Goal: Task Accomplishment & Management: Manage account settings

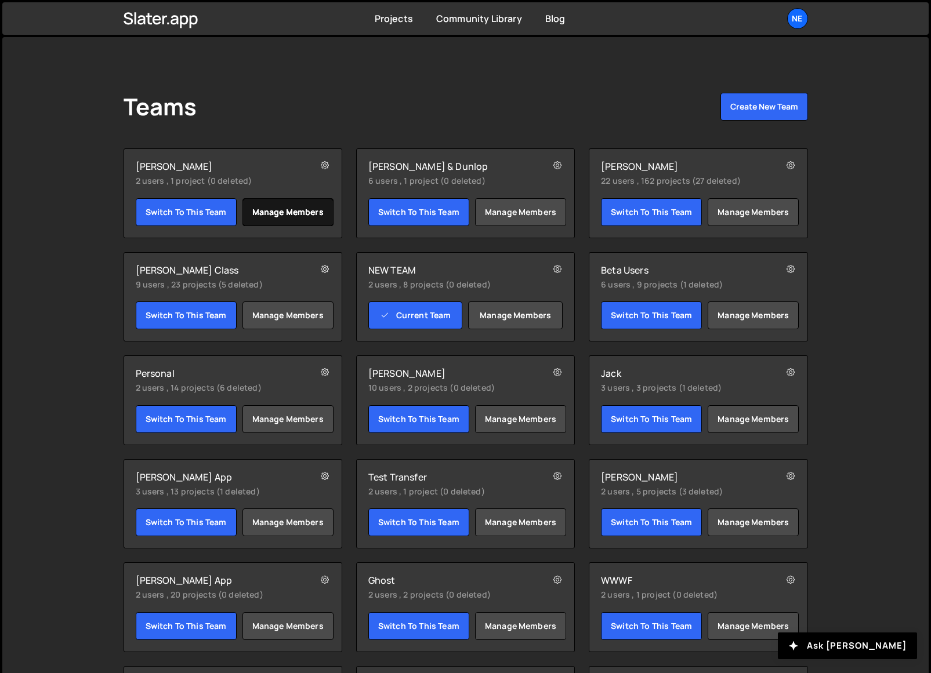
click at [289, 211] on link "Manage members" at bounding box center [287, 212] width 91 height 28
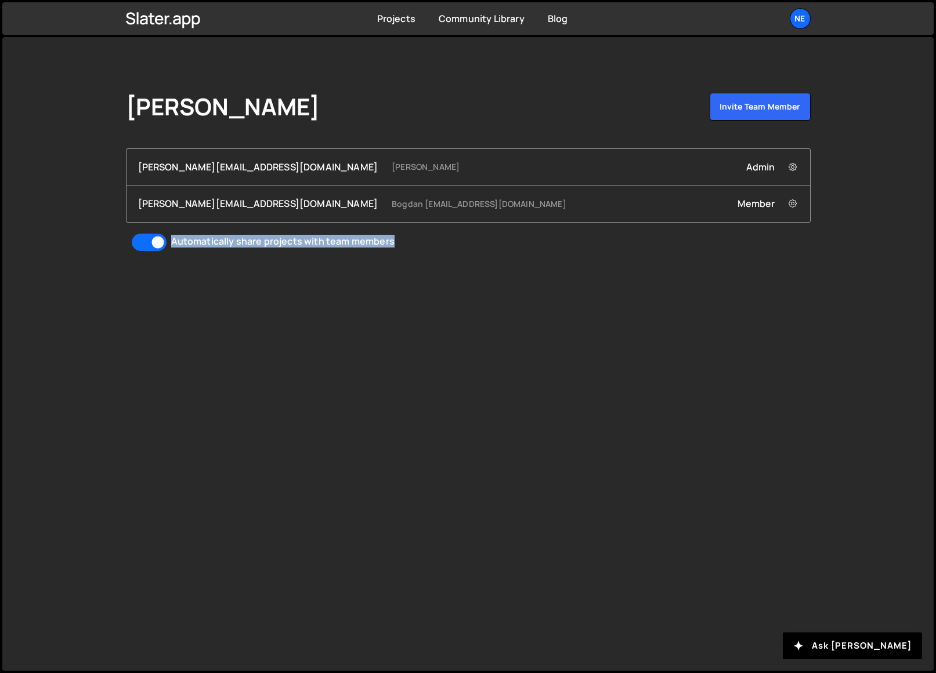
drag, startPoint x: 405, startPoint y: 239, endPoint x: 171, endPoint y: 244, distance: 234.4
click at [171, 244] on label "Automatically share projects with team members" at bounding box center [479, 241] width 661 height 19
copy div "Automatically share projects with team members"
